Goal: Navigation & Orientation: Find specific page/section

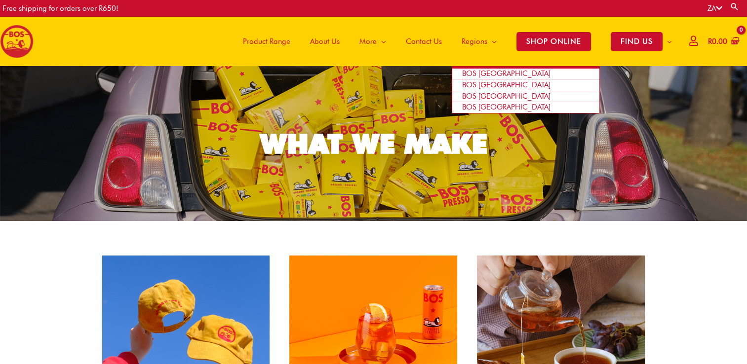
click at [486, 75] on span "BOS [GEOGRAPHIC_DATA]" at bounding box center [506, 73] width 88 height 9
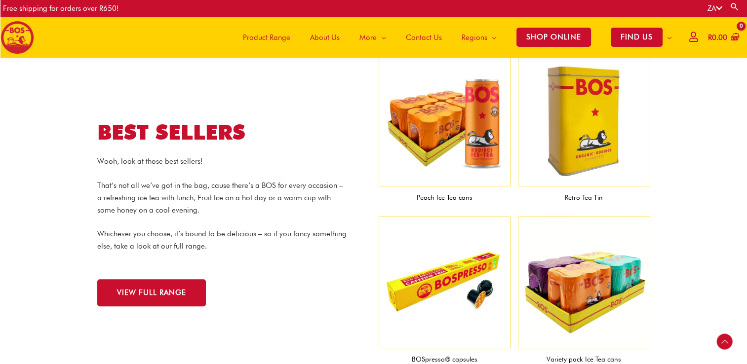
scroll to position [960, 0]
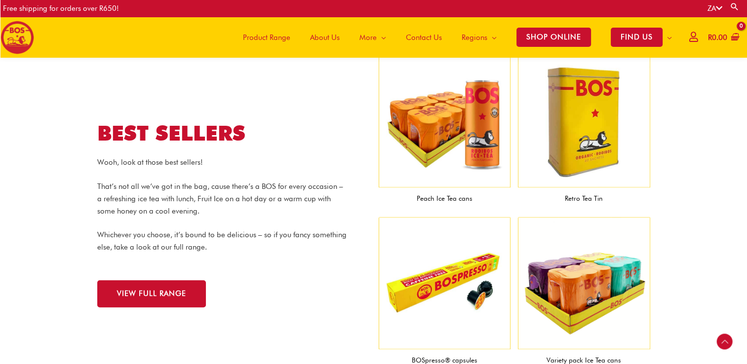
click at [281, 38] on span "Product Range" at bounding box center [266, 38] width 47 height 30
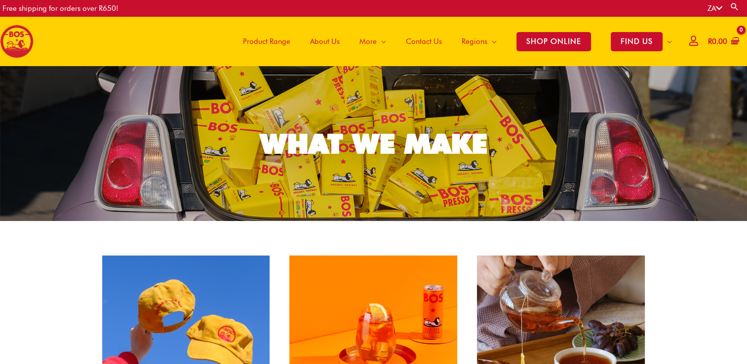
click at [319, 45] on span "About Us" at bounding box center [325, 42] width 30 height 30
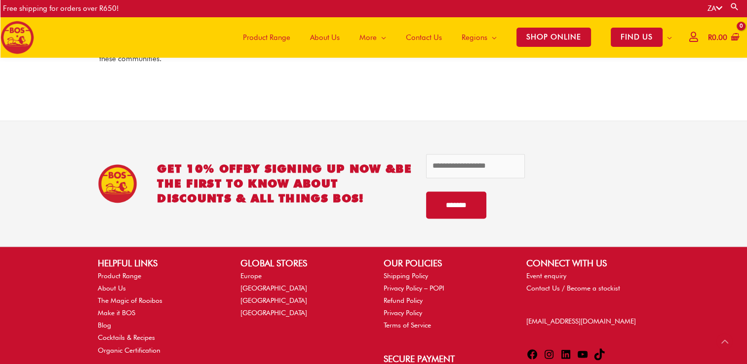
scroll to position [1500, 0]
